Goal: Information Seeking & Learning: Learn about a topic

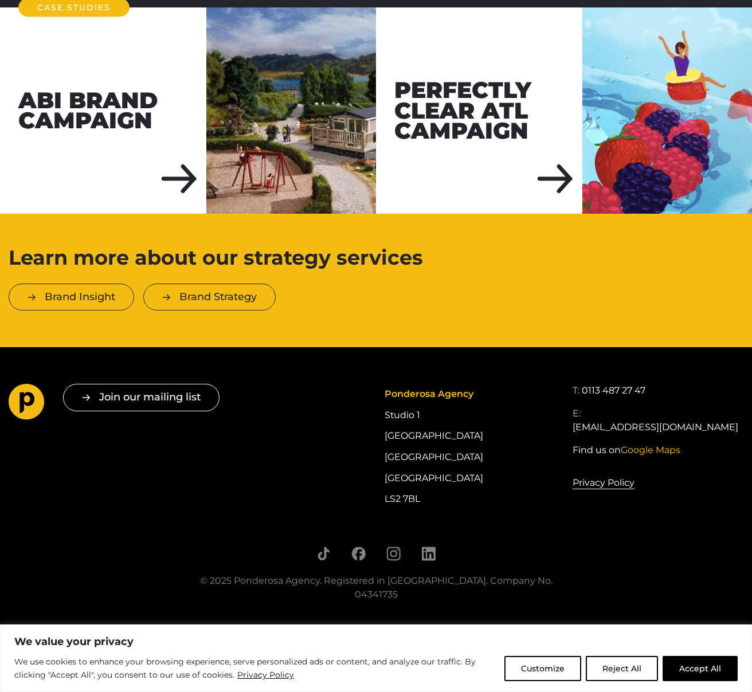
scroll to position [1723, 0]
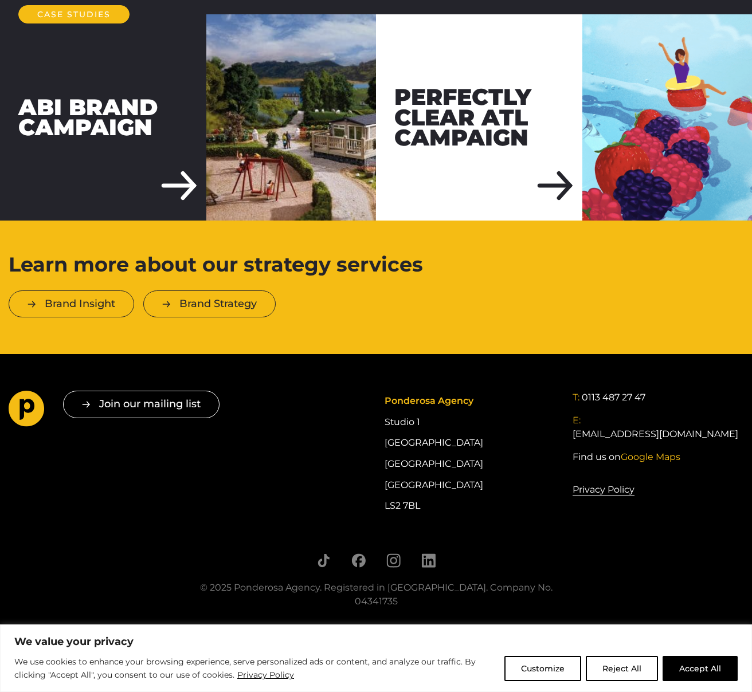
click at [120, 111] on div "ABI Brand Campaign" at bounding box center [103, 117] width 206 height 206
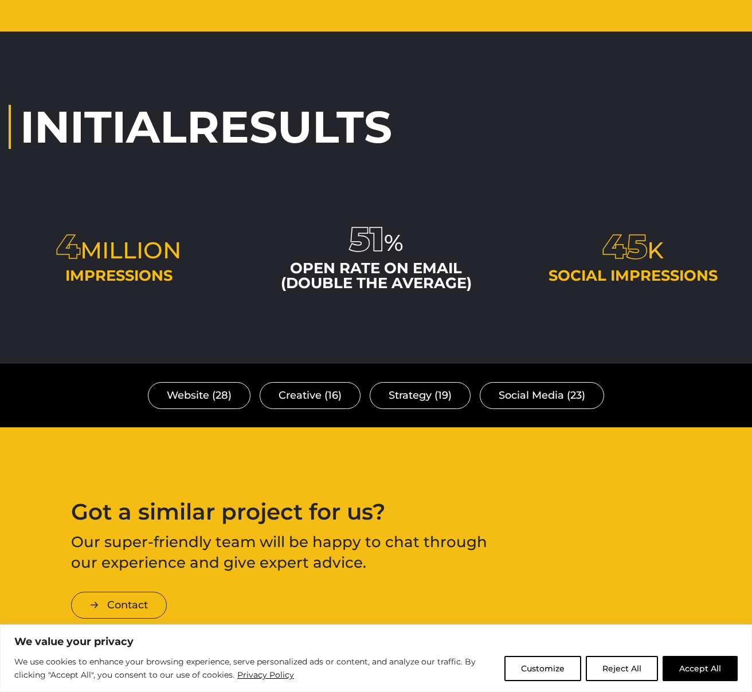
scroll to position [2950, 0]
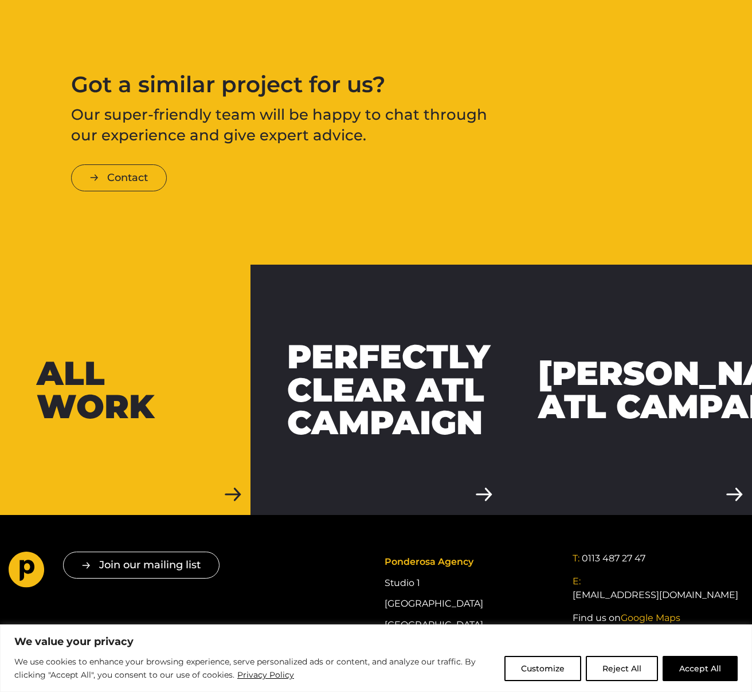
click at [166, 357] on div "All work" at bounding box center [125, 390] width 177 height 66
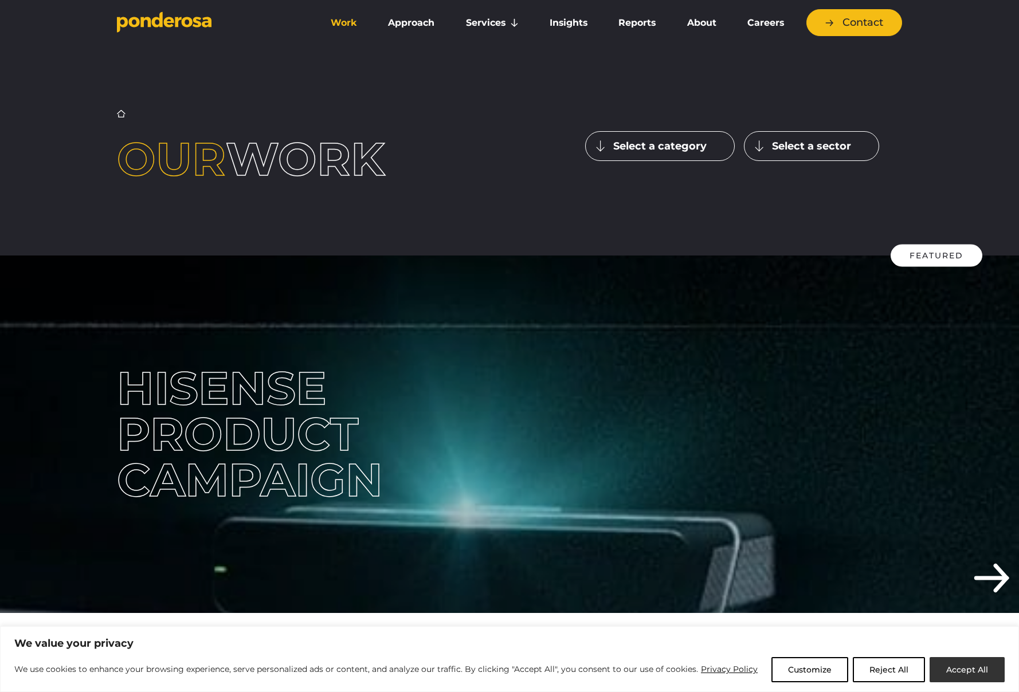
click at [751, 666] on button "Accept All" at bounding box center [967, 669] width 75 height 25
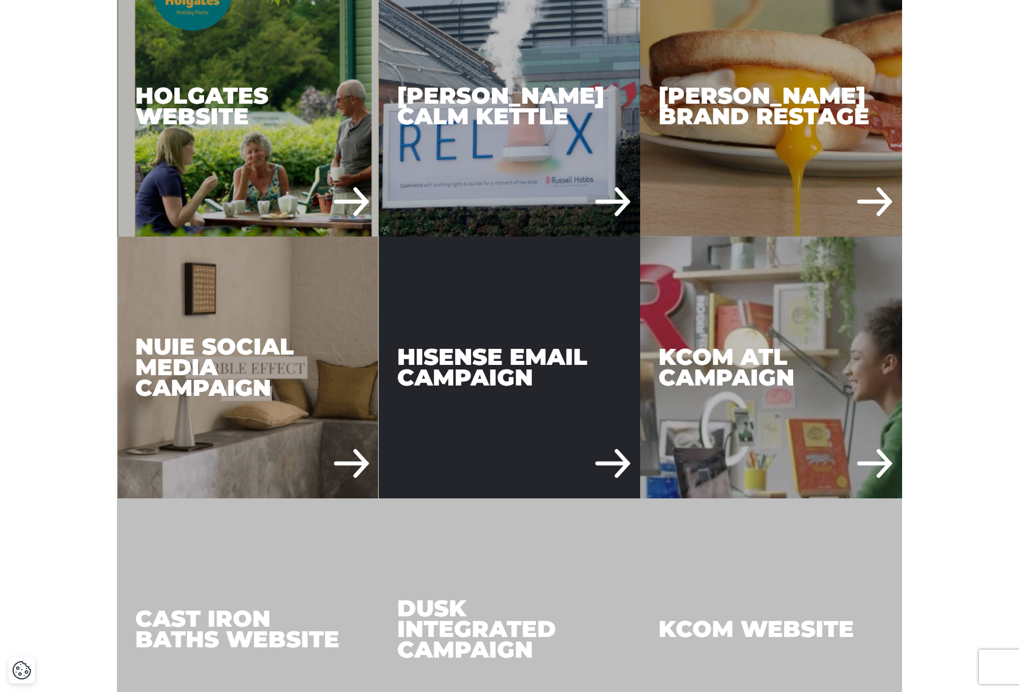
scroll to position [906, 0]
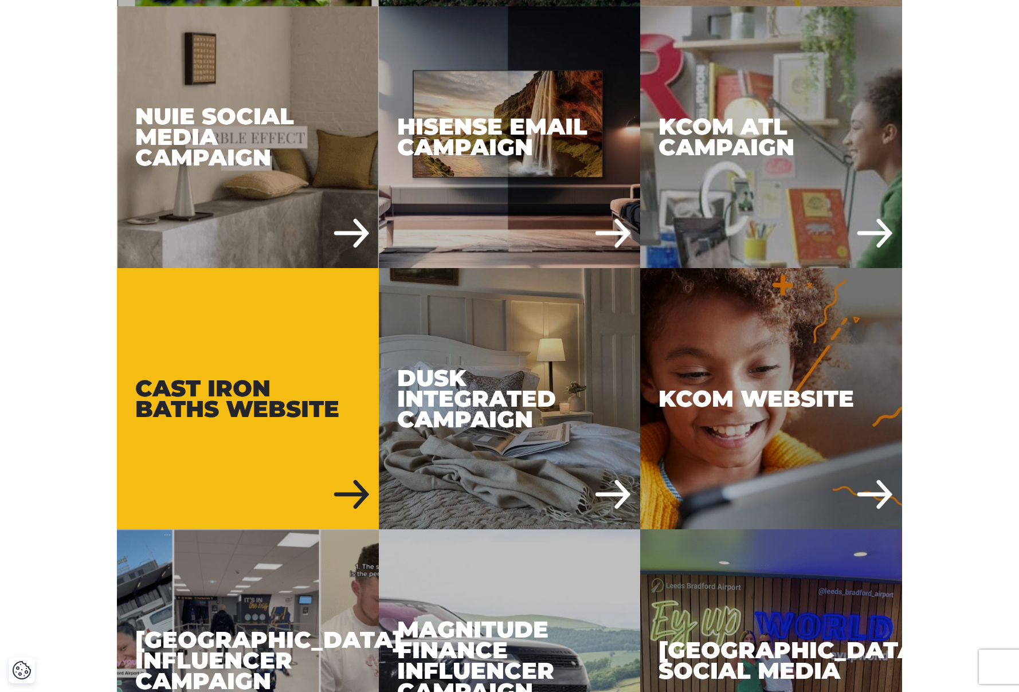
click at [257, 356] on div "Cast Iron Baths Website" at bounding box center [248, 399] width 262 height 262
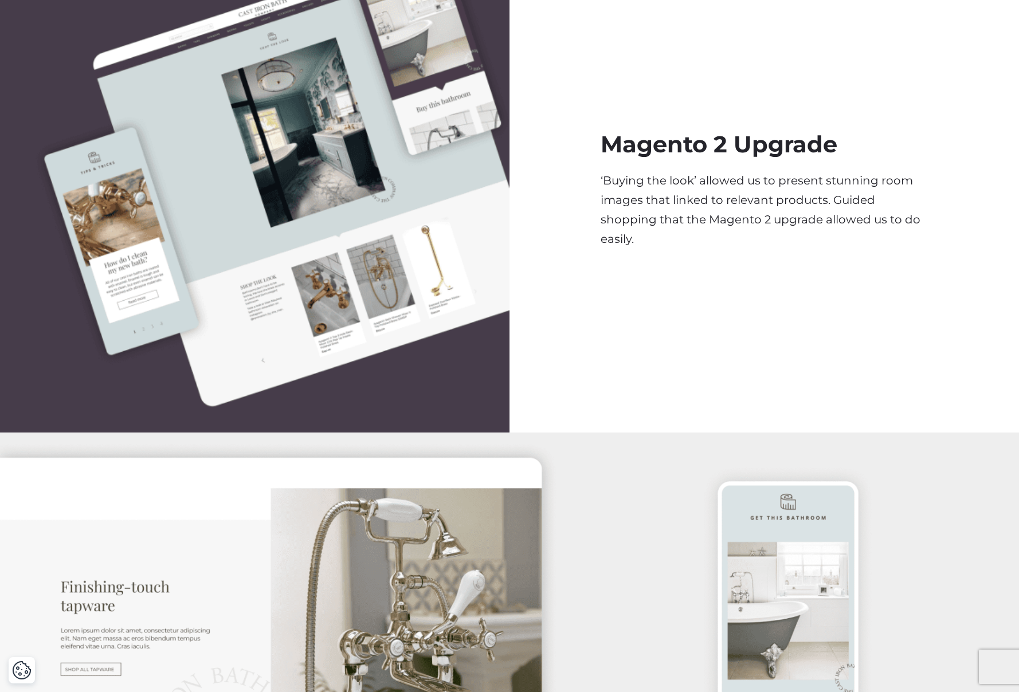
scroll to position [2219, 0]
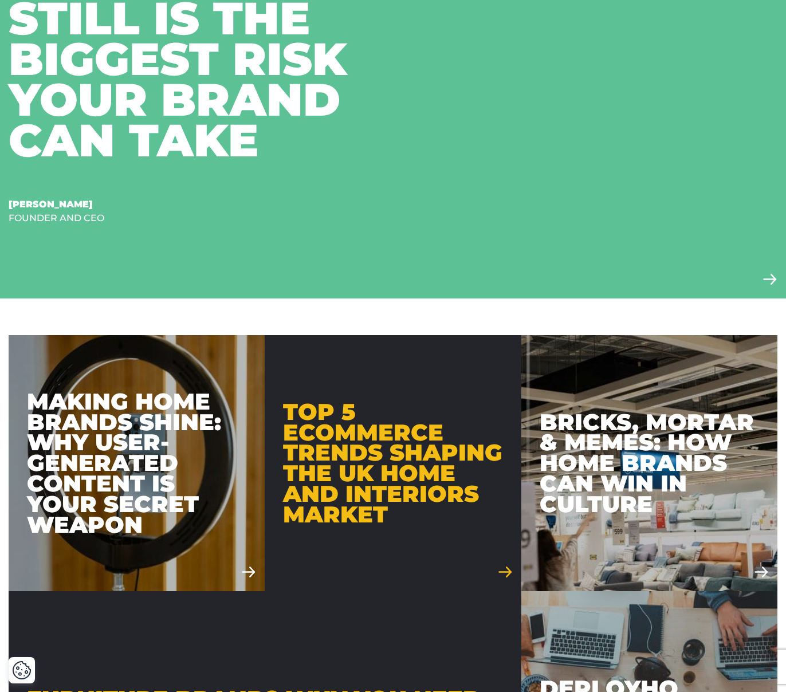
scroll to position [476, 0]
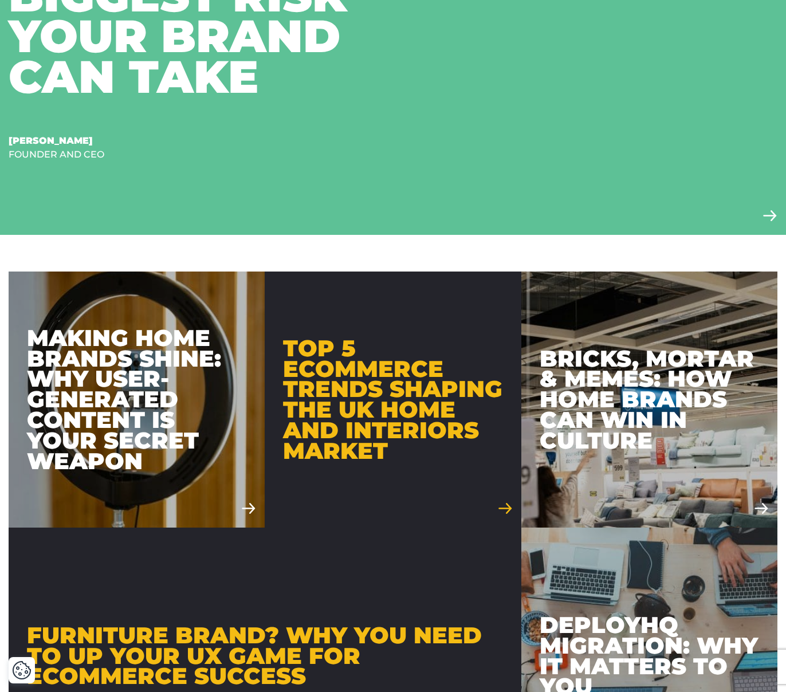
click at [366, 386] on div "Top 5 Ecommerce Trends Shaping the UK Home and Interiors Market" at bounding box center [393, 399] width 220 height 123
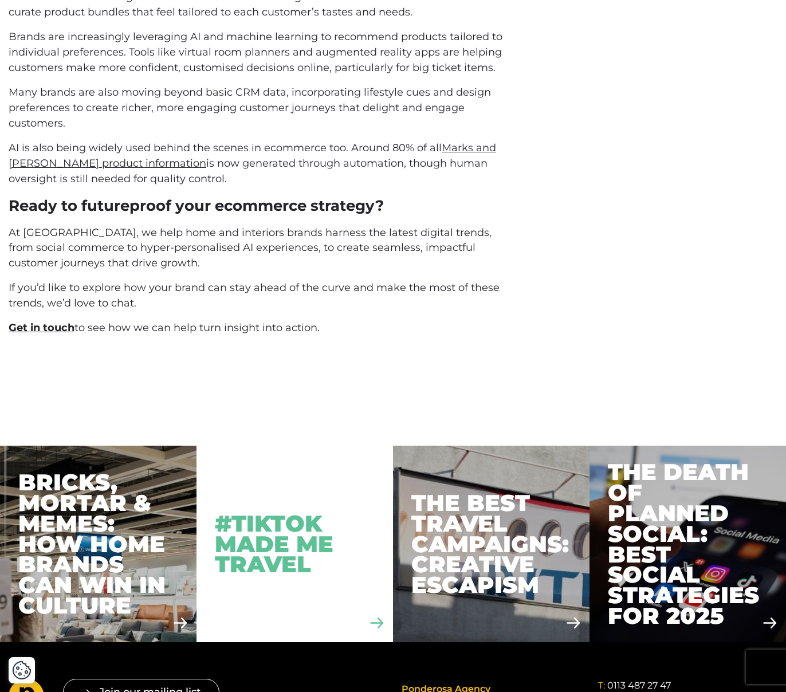
scroll to position [3446, 0]
